Goal: Check status: Check status

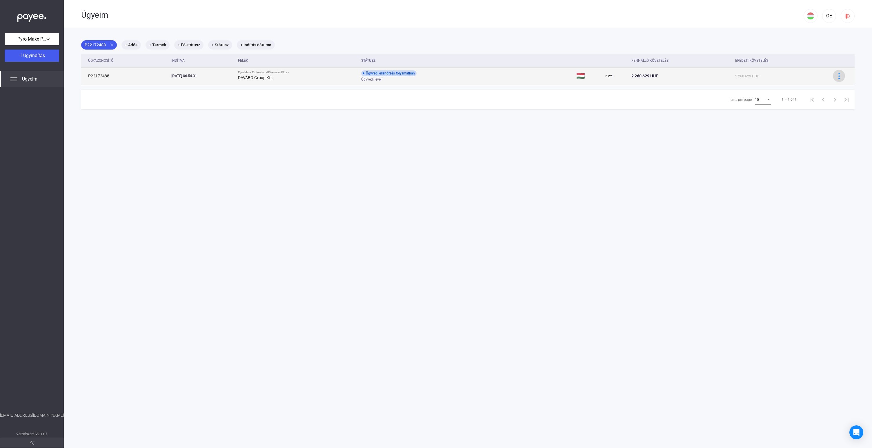
click at [842, 75] on img at bounding box center [839, 76] width 6 height 6
drag, startPoint x: 530, startPoint y: 83, endPoint x: 511, endPoint y: 80, distance: 18.7
click at [529, 83] on div at bounding box center [436, 224] width 872 height 448
click at [496, 72] on td "Ügyvédi ellenőrzés folyamatban Ügyvédi levél" at bounding box center [466, 75] width 215 height 17
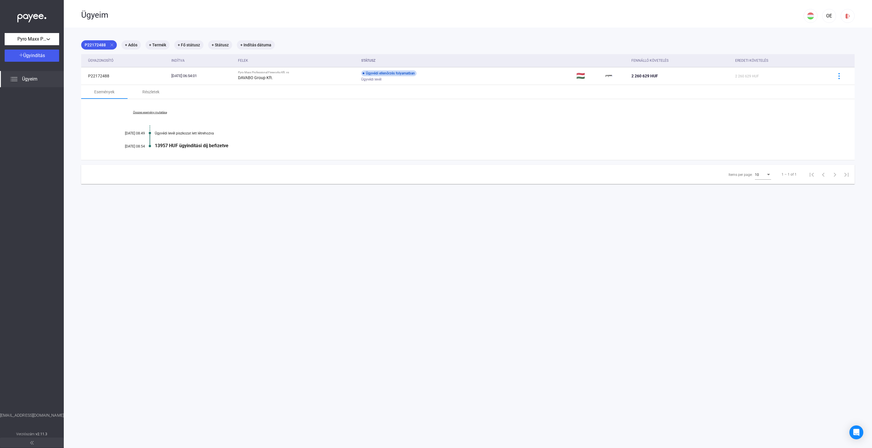
click at [284, 202] on main "P22172488 close + Adós + Termék + Fő státusz + Státusz + Indítás dátuma Ügyazon…" at bounding box center [468, 252] width 808 height 448
click at [151, 91] on div "Részletek" at bounding box center [150, 91] width 17 height 7
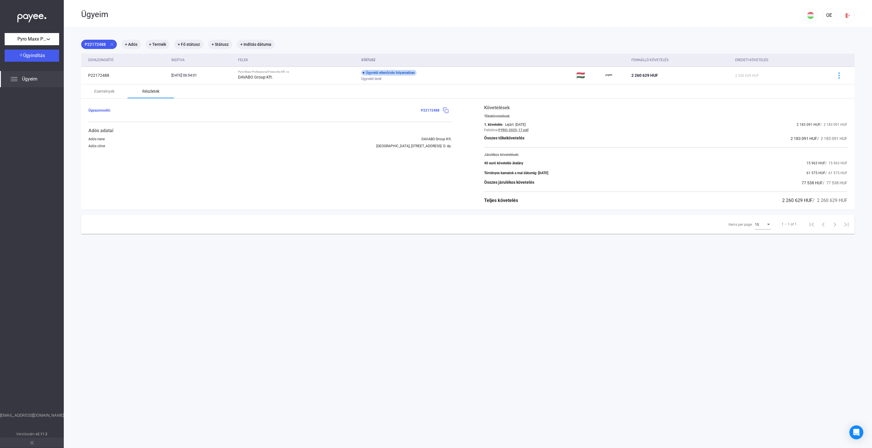
scroll to position [1, 0]
click at [97, 92] on div "Események" at bounding box center [104, 91] width 20 height 7
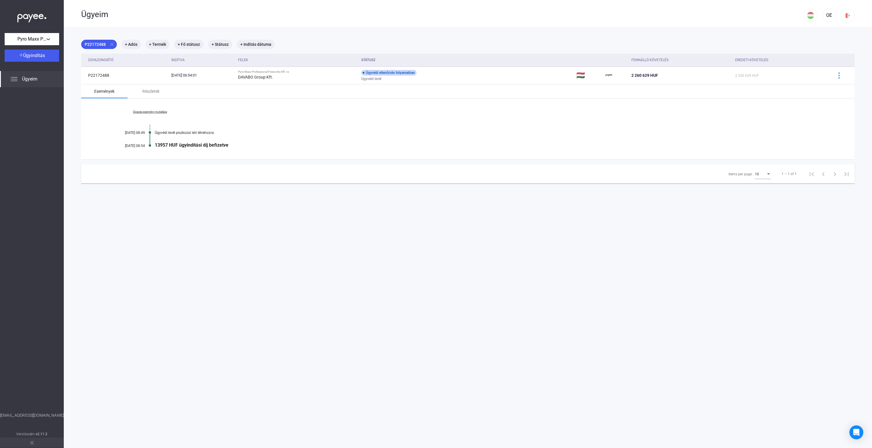
scroll to position [1, 0]
click at [47, 39] on div "Pyro Maxx Professional Fireworks Kft." at bounding box center [31, 39] width 51 height 7
click at [47, 39] on div at bounding box center [436, 224] width 872 height 448
click at [17, 78] on img at bounding box center [13, 79] width 7 height 7
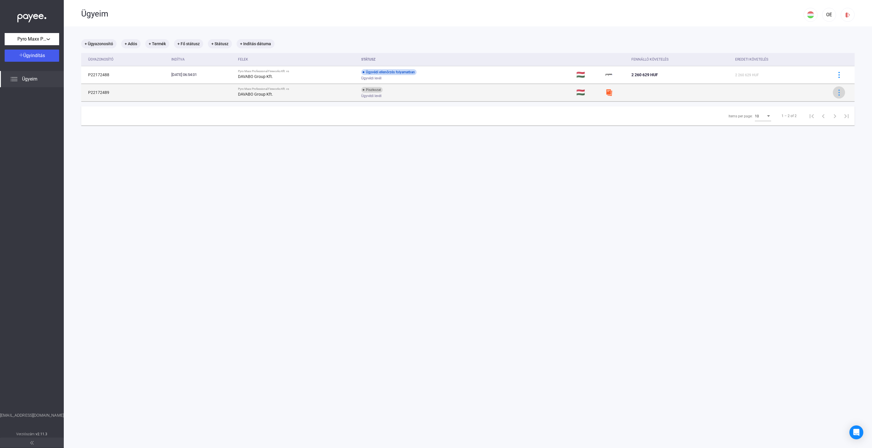
click at [839, 93] on img at bounding box center [839, 93] width 6 height 6
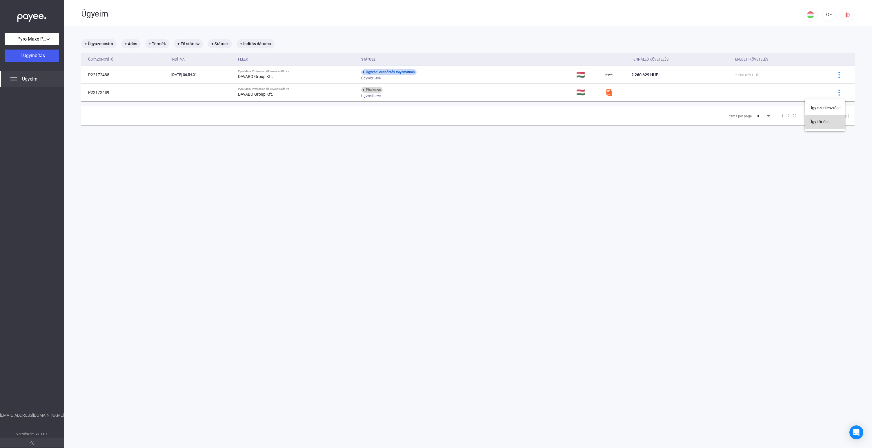
click at [823, 124] on button "Ügy törlése" at bounding box center [825, 122] width 40 height 14
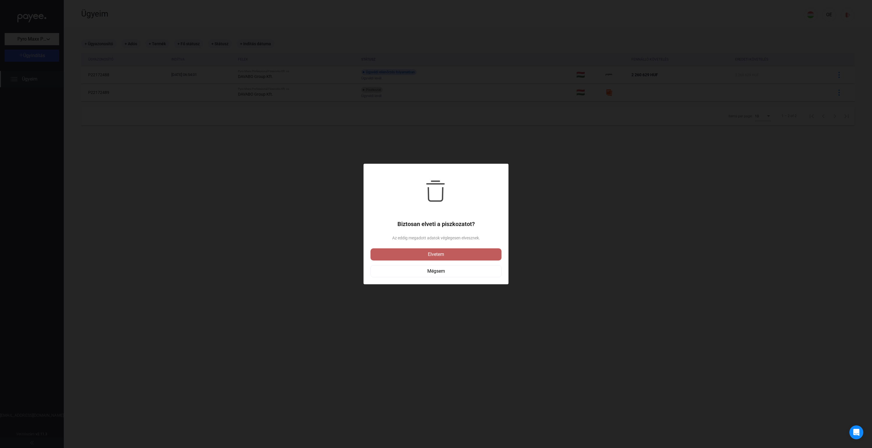
click at [446, 254] on div "Elvetem" at bounding box center [436, 254] width 128 height 7
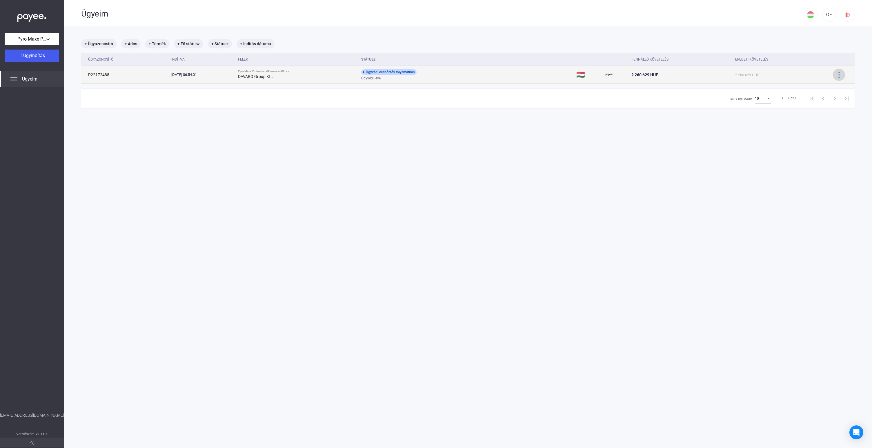
click at [840, 77] on img at bounding box center [839, 75] width 6 height 6
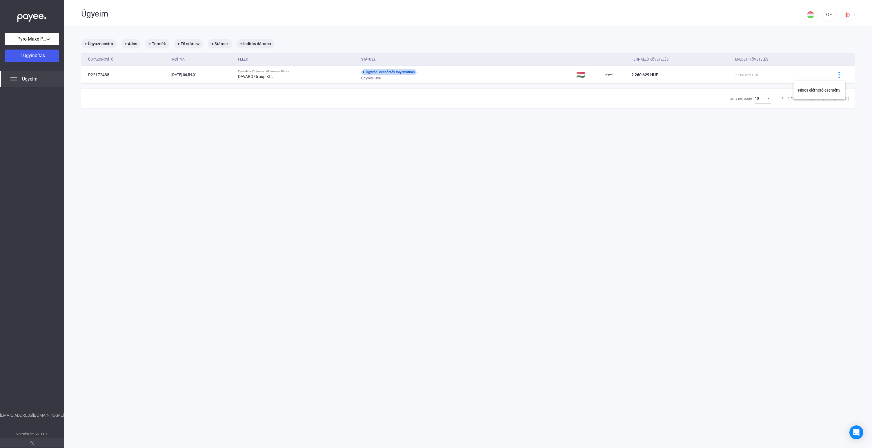
click at [839, 73] on div at bounding box center [436, 224] width 872 height 448
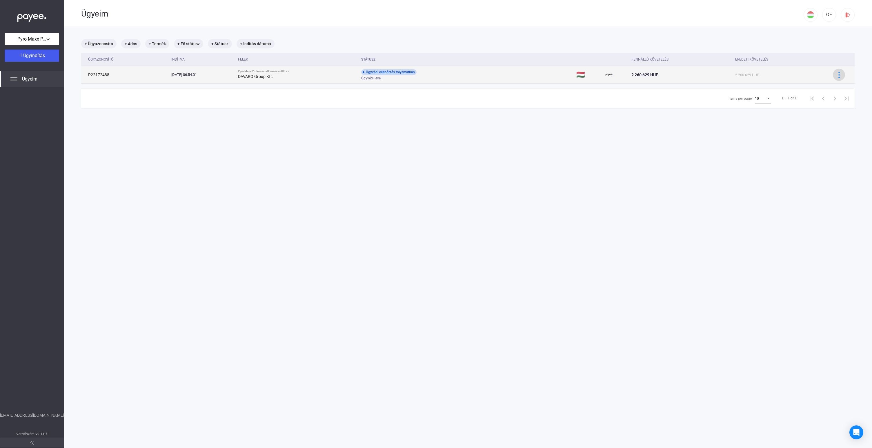
click at [838, 73] on img at bounding box center [839, 75] width 6 height 6
click at [750, 80] on div at bounding box center [436, 224] width 872 height 448
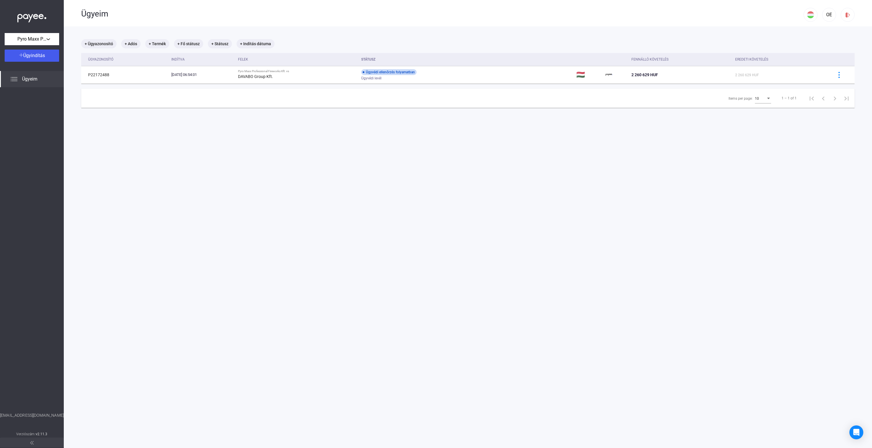
click at [684, 84] on td at bounding box center [468, 84] width 774 height 0
click at [681, 79] on td "2 260 629 HUF" at bounding box center [681, 74] width 104 height 17
click at [158, 111] on link "Összes esemény mutatása" at bounding box center [149, 111] width 79 height 3
click at [158, 111] on link "Kevesebb esemény mutatása" at bounding box center [149, 111] width 79 height 3
click at [154, 90] on div "Részletek" at bounding box center [150, 90] width 17 height 7
